Goal: Information Seeking & Learning: Learn about a topic

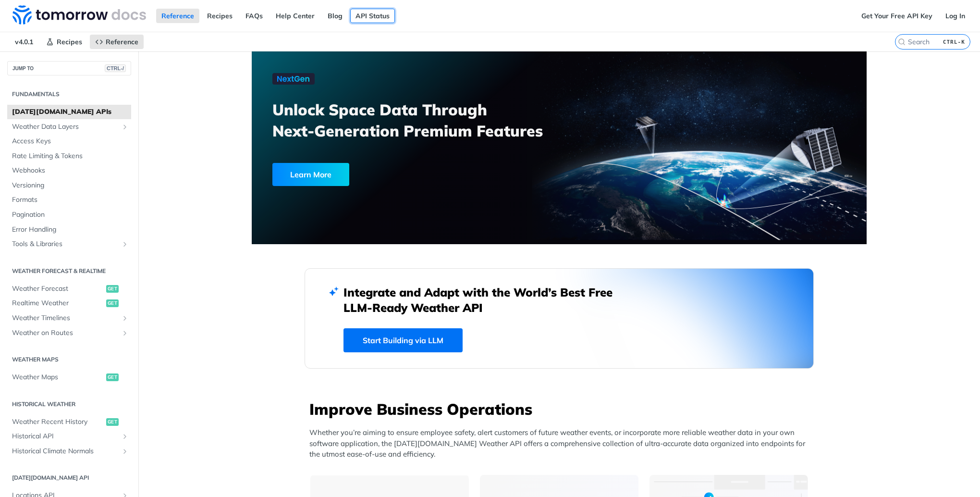
click at [375, 18] on link "API Status" at bounding box center [372, 16] width 45 height 14
click at [405, 338] on link "Start Building via LLM" at bounding box center [402, 340] width 119 height 24
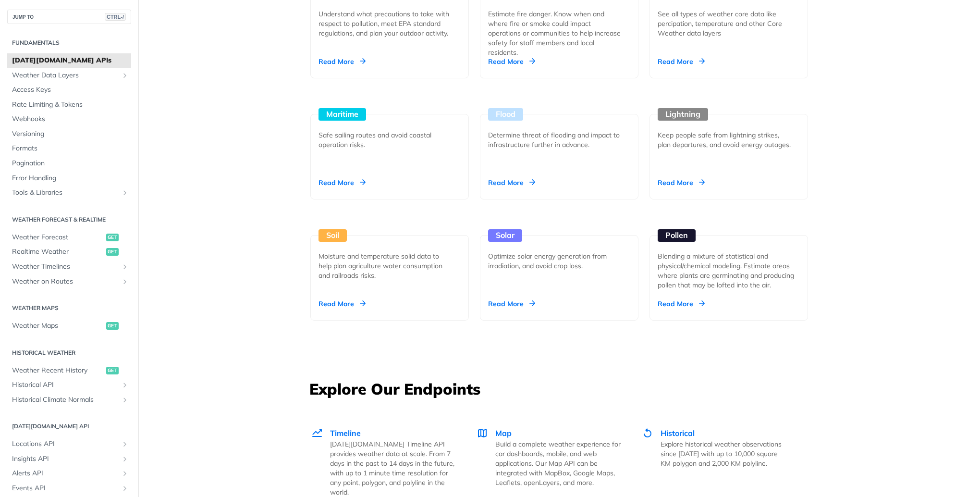
scroll to position [961, 0]
click at [684, 303] on div "Read More" at bounding box center [681, 303] width 47 height 10
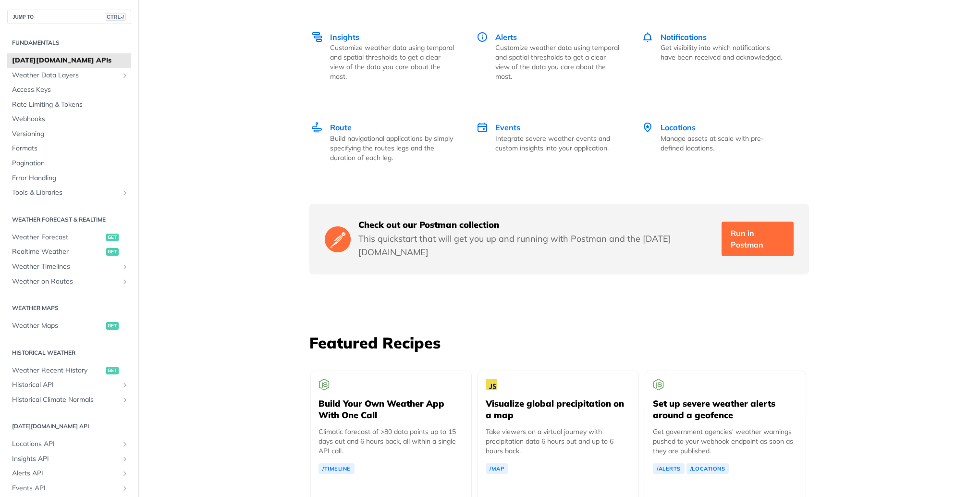
scroll to position [1489, 0]
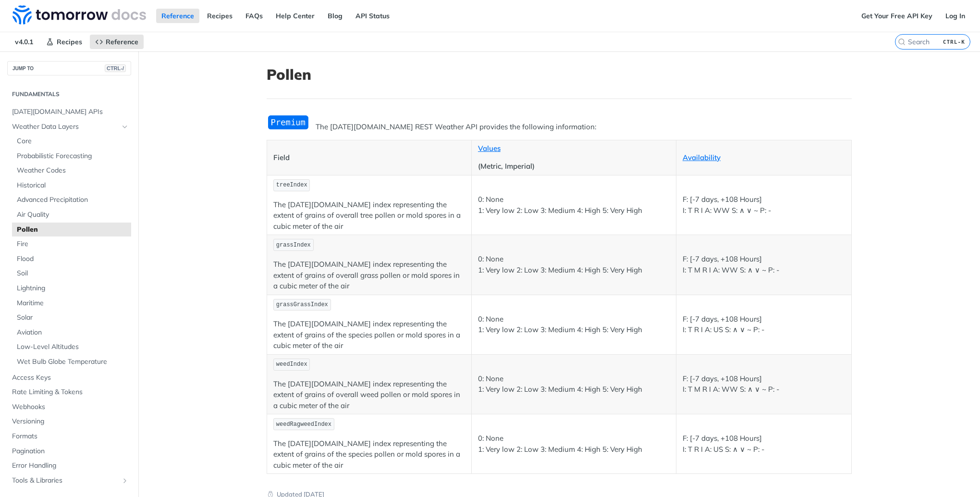
click at [282, 74] on h1 "Pollen" at bounding box center [559, 74] width 585 height 17
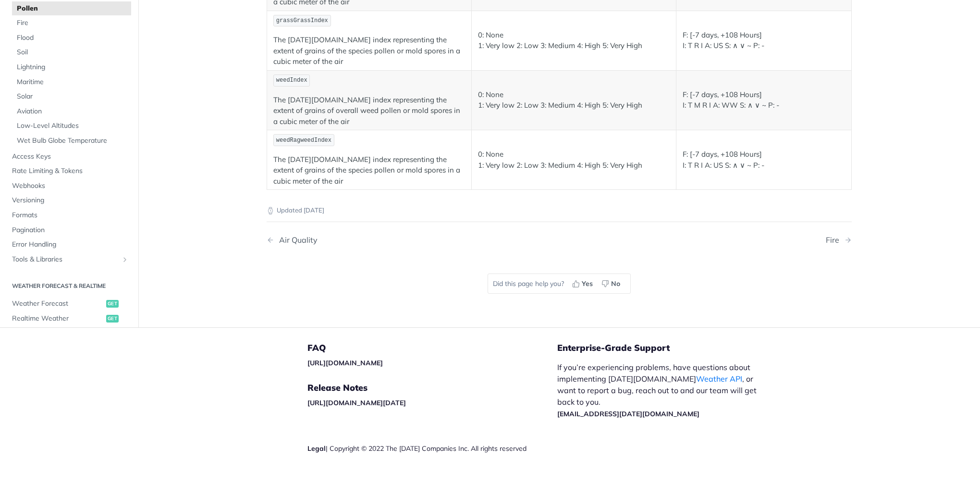
scroll to position [284, 0]
click at [372, 168] on p "The [DATE][DOMAIN_NAME] index representing the extent of grains of the species …" at bounding box center [369, 170] width 192 height 33
click at [353, 166] on p "The [DATE][DOMAIN_NAME] index representing the extent of grains of the species …" at bounding box center [369, 170] width 192 height 33
